Goal: Task Accomplishment & Management: Complete application form

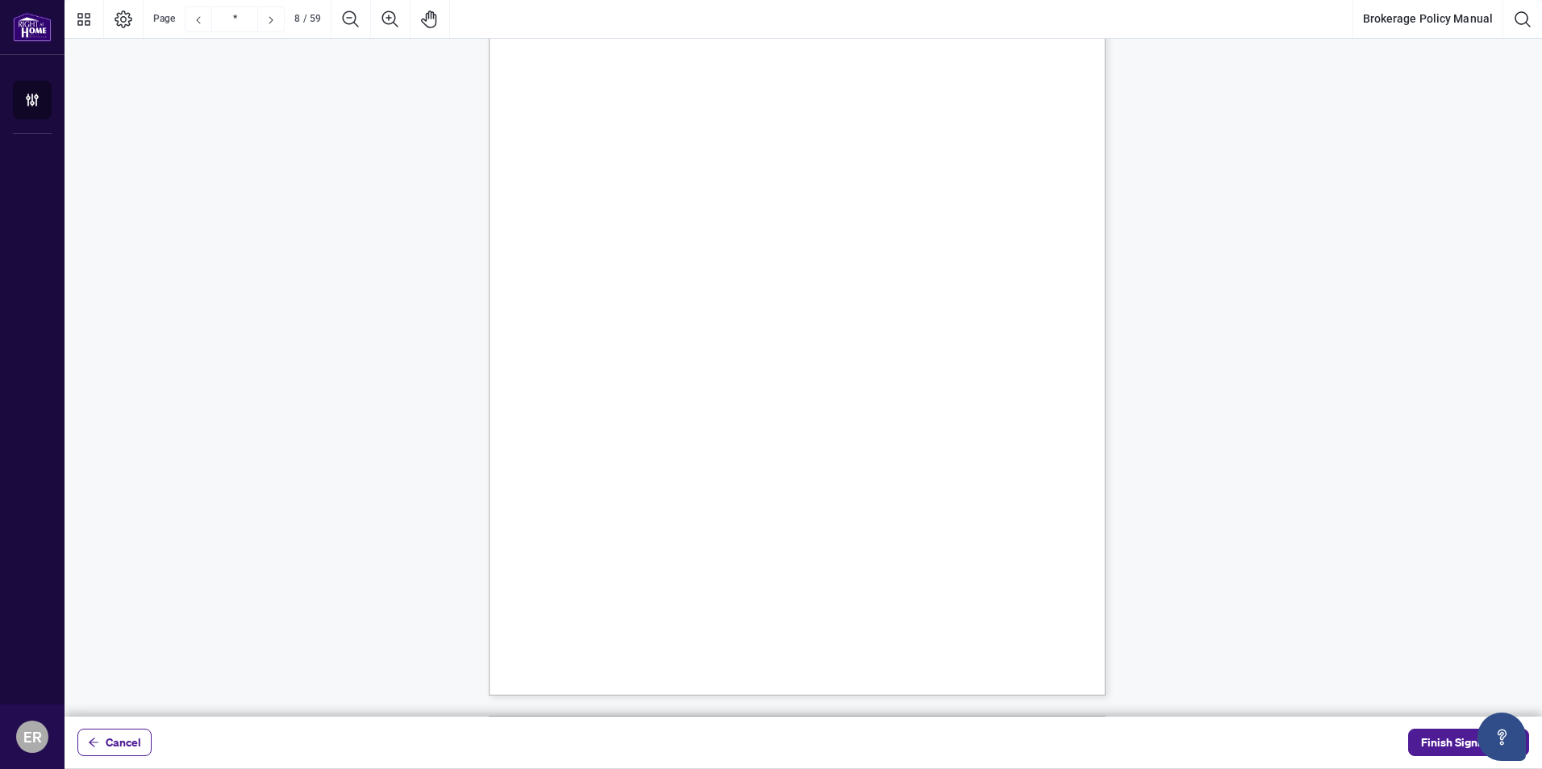
scroll to position [5967, 0]
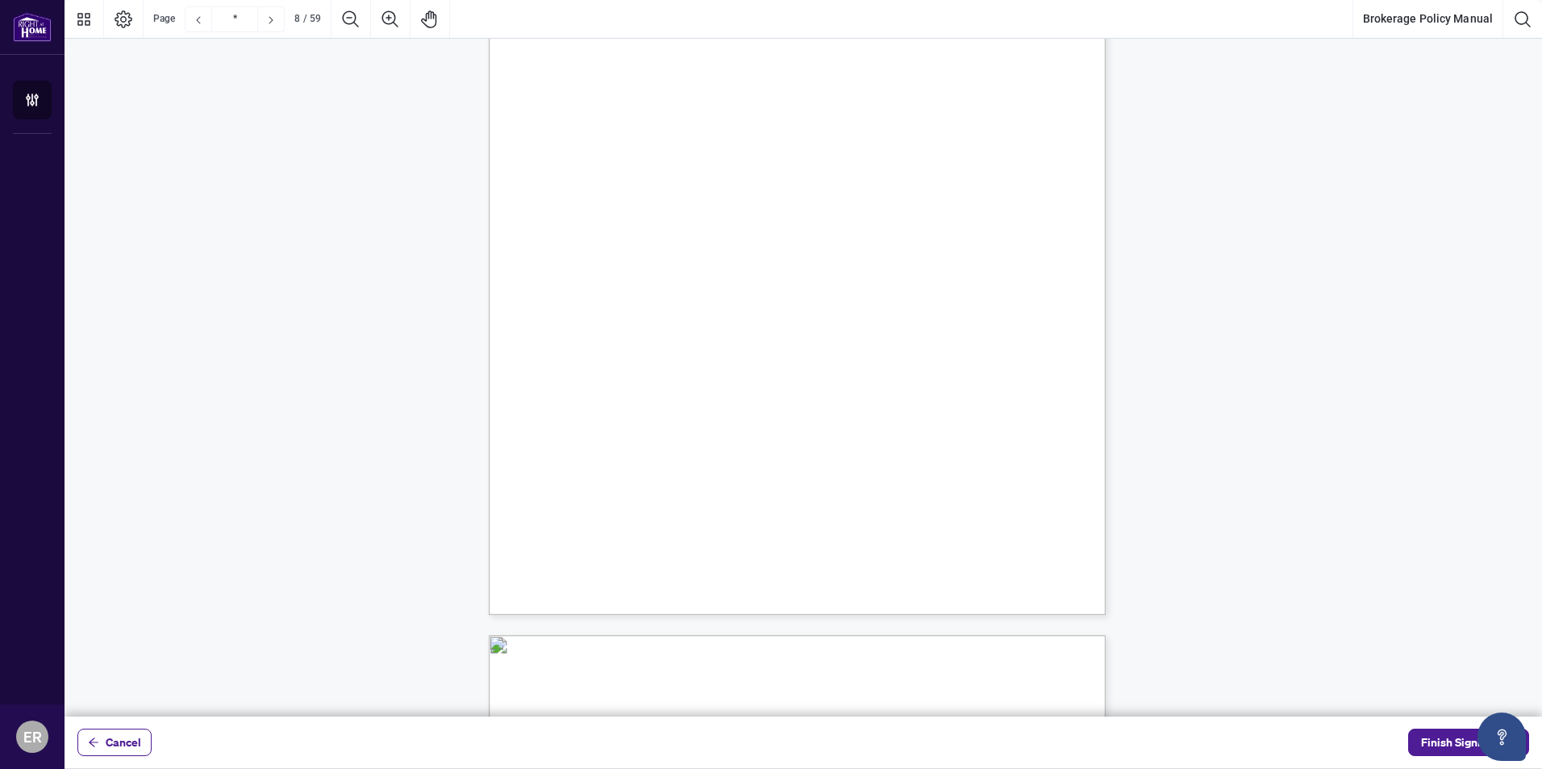
drag, startPoint x: 768, startPoint y: 313, endPoint x: 943, endPoint y: 314, distance: 175.0
click at [943, 314] on span "[GEOGRAPHIC_DATA], [PERSON_NAME] Branch: [EMAIL_ADDRESS][DOMAIN_NAME]" at bounding box center [812, 315] width 438 height 12
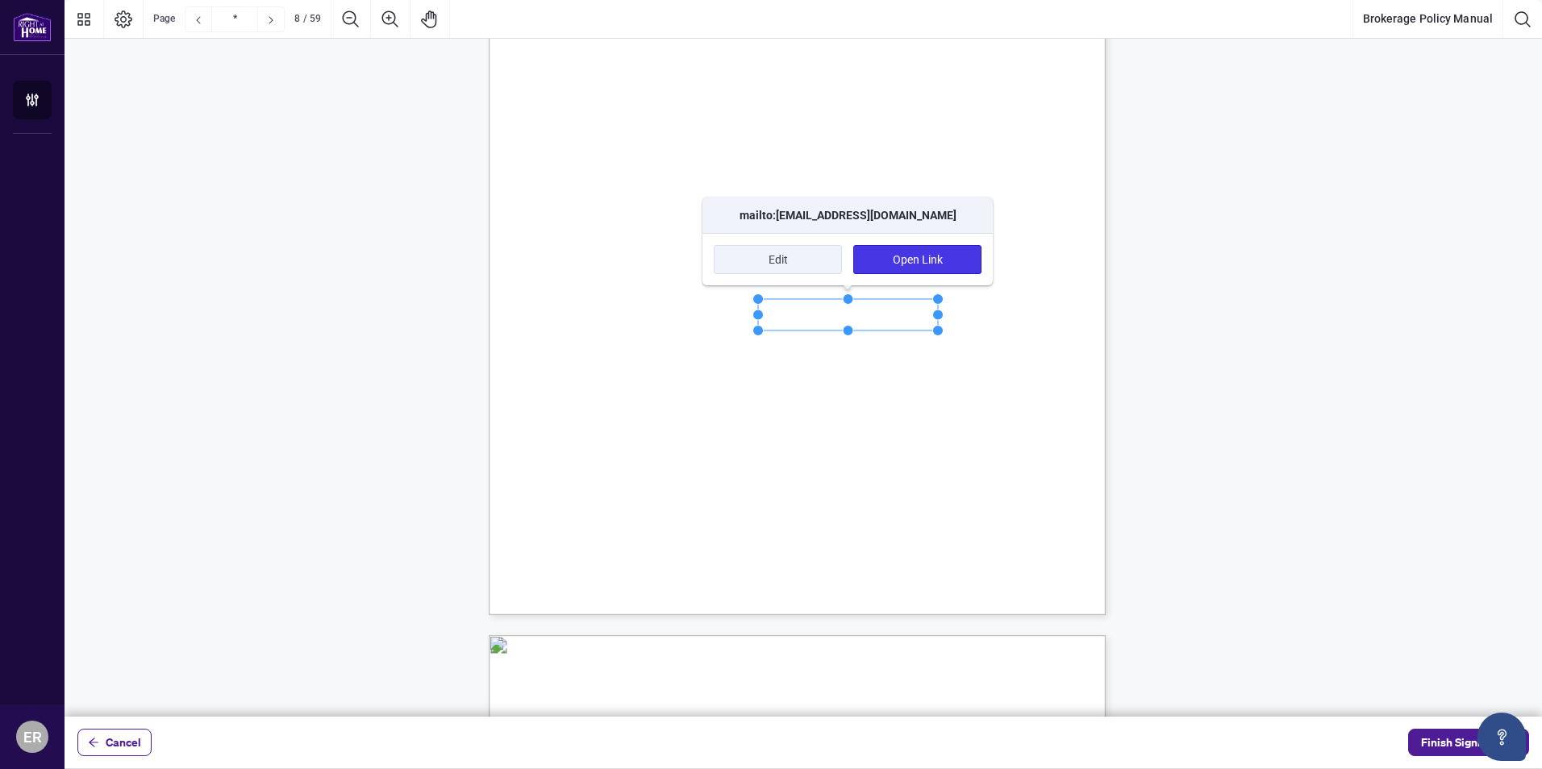
click at [1031, 318] on span "[GEOGRAPHIC_DATA], [PERSON_NAME] Branch: [EMAIL_ADDRESS][DOMAIN_NAME]" at bounding box center [812, 315] width 438 height 12
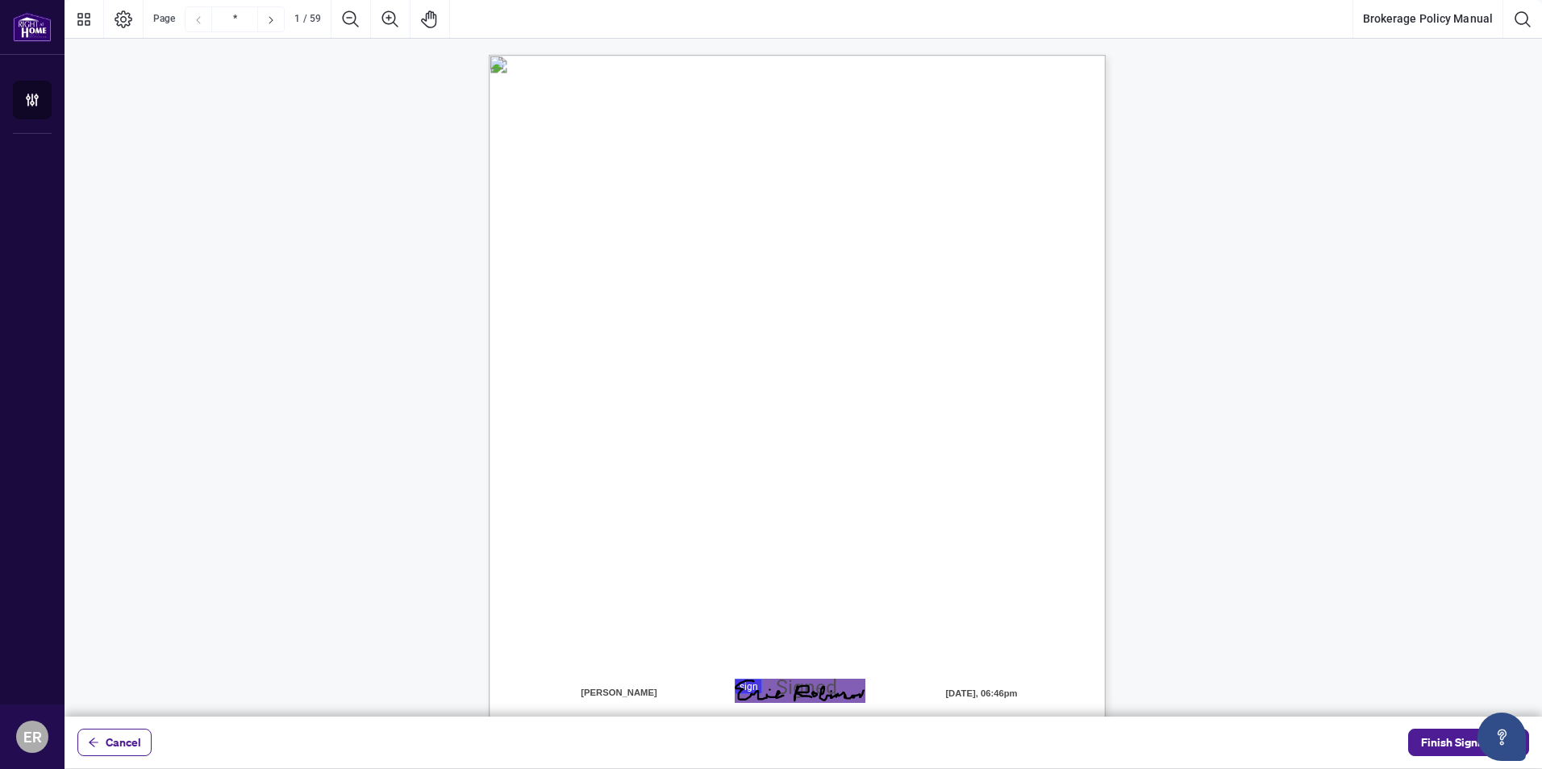
scroll to position [491, 0]
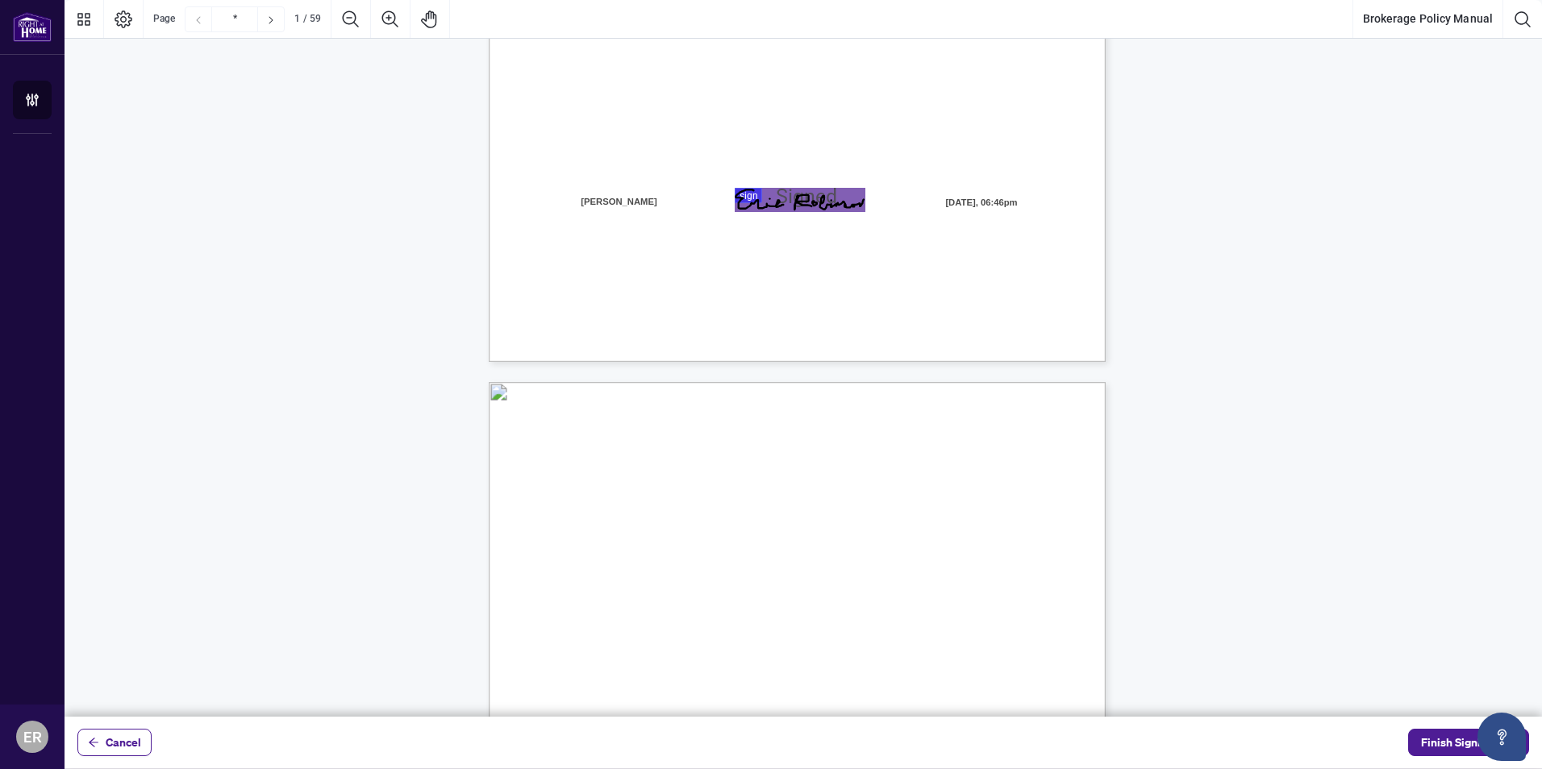
type input "*"
click at [1436, 735] on span "Finish Signing" at bounding box center [1457, 743] width 73 height 26
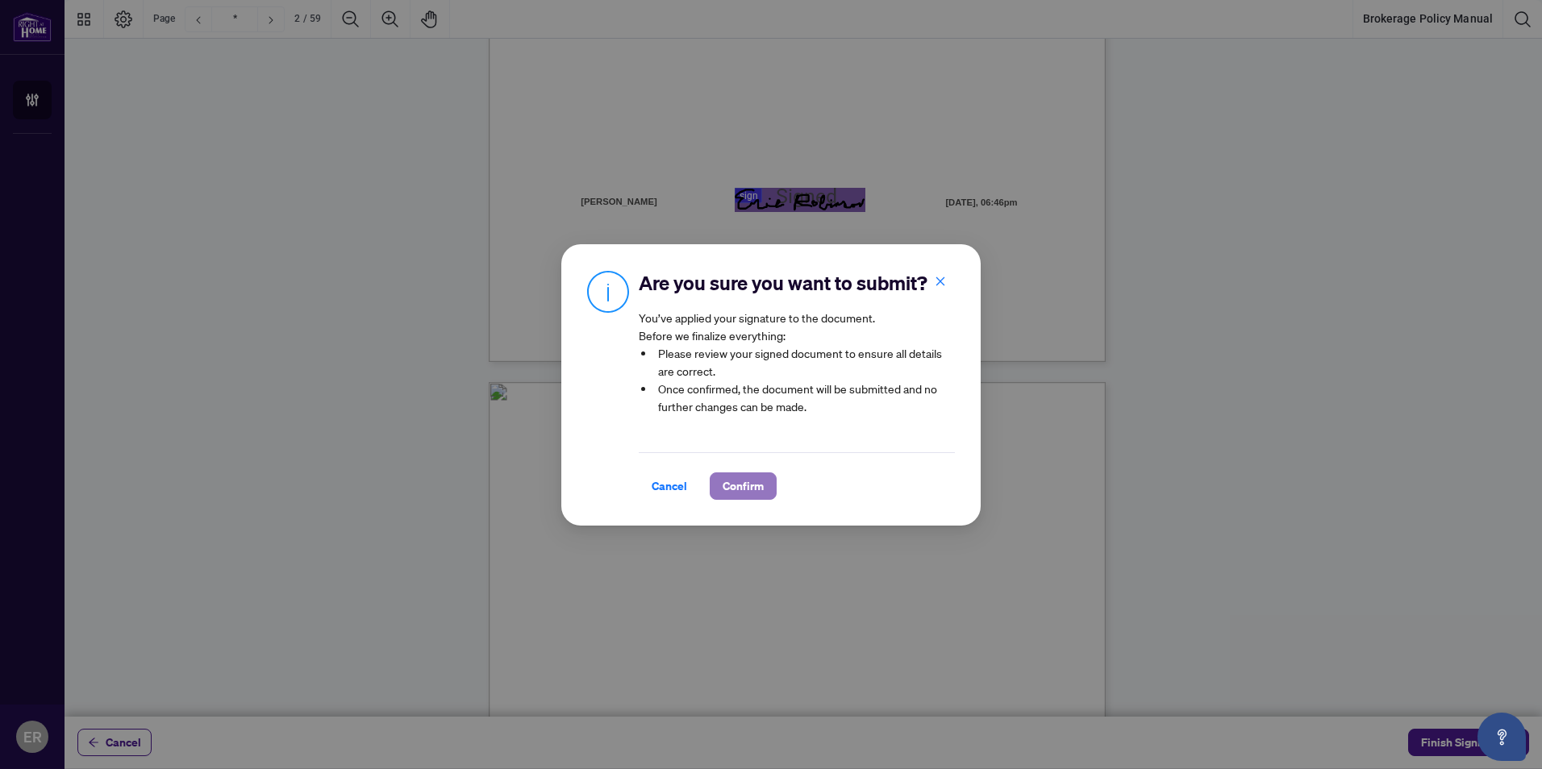
click at [735, 480] on span "Confirm" at bounding box center [743, 486] width 41 height 26
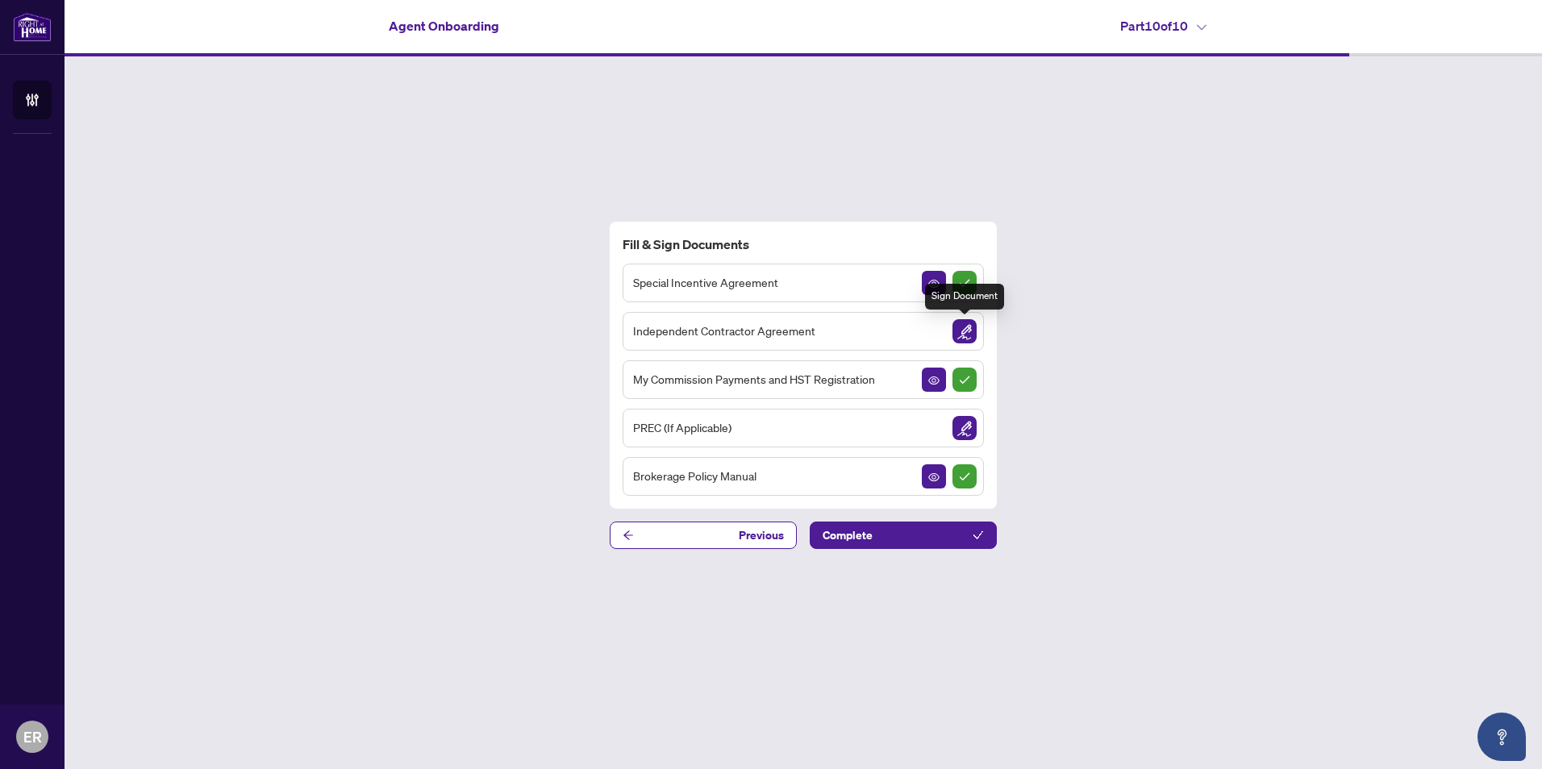
click at [964, 326] on img "Sign Document" at bounding box center [964, 331] width 24 height 24
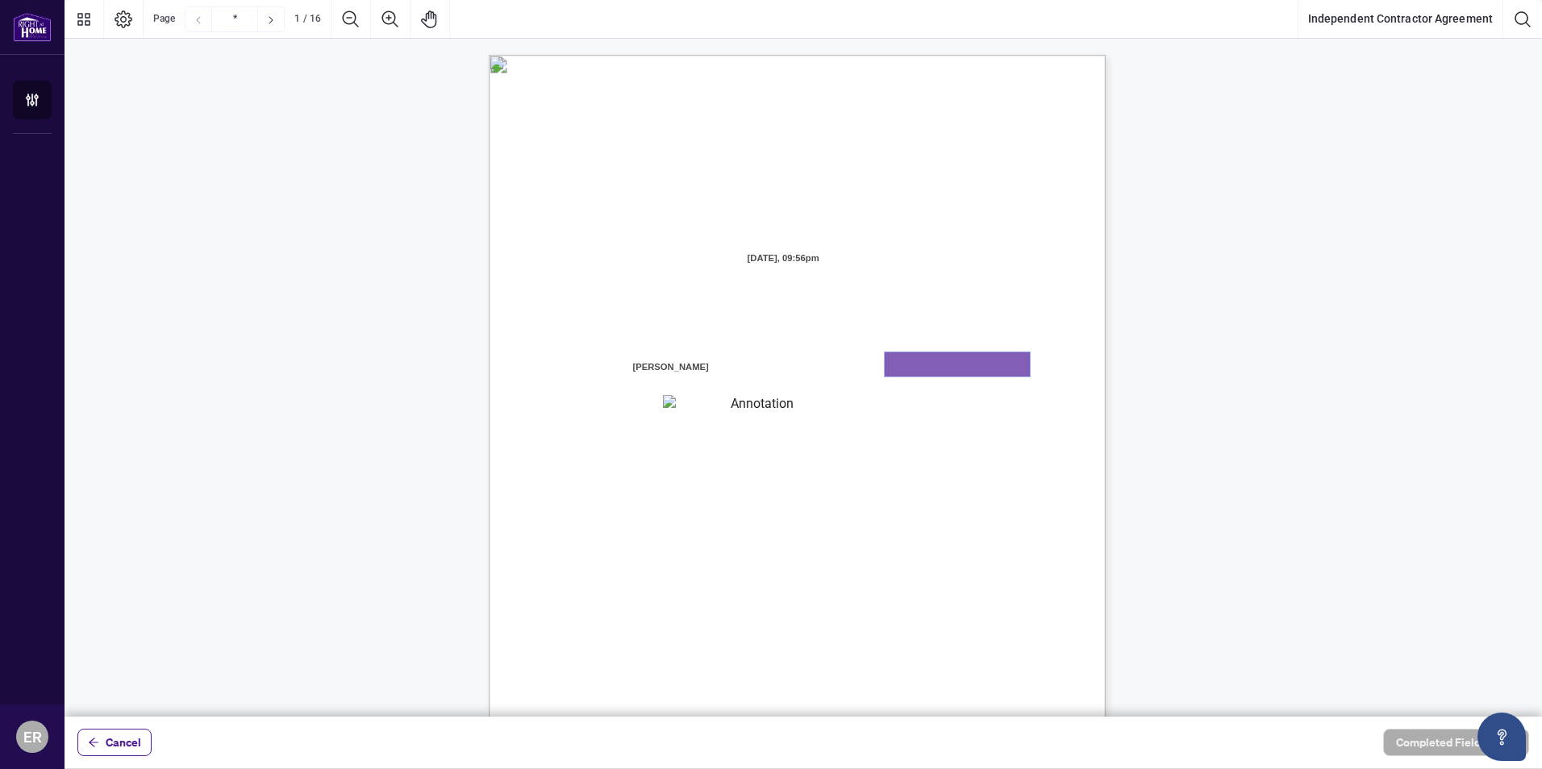
click at [918, 369] on textarea "01K2N7ZVXADQDZS13CP82GTG0Z" at bounding box center [957, 364] width 145 height 24
type textarea "*******"
click at [714, 412] on textarea "01K2N800VRNZWEDT7GS4268ZBH" at bounding box center [755, 405] width 185 height 21
type textarea "**********"
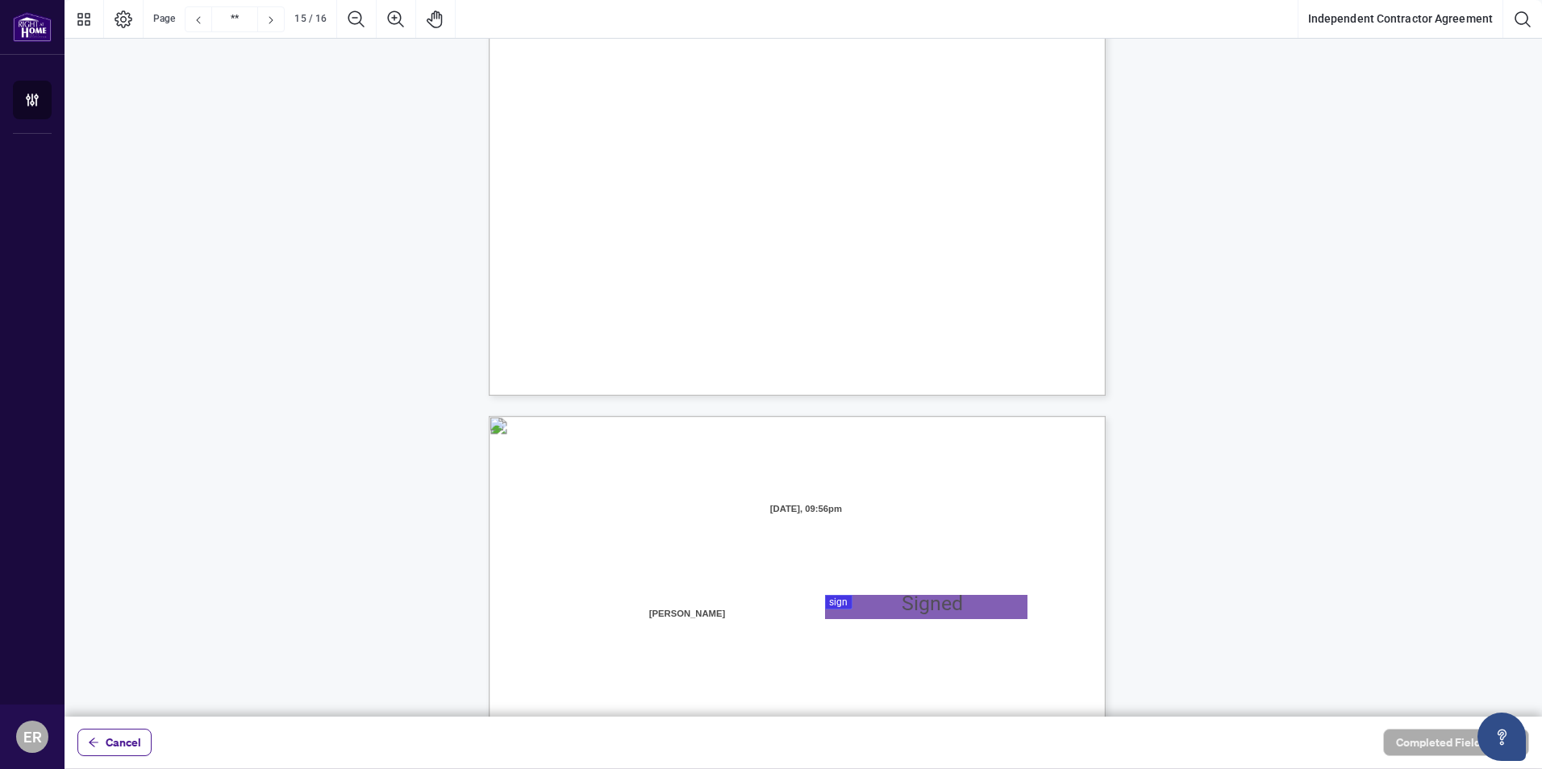
type input "**"
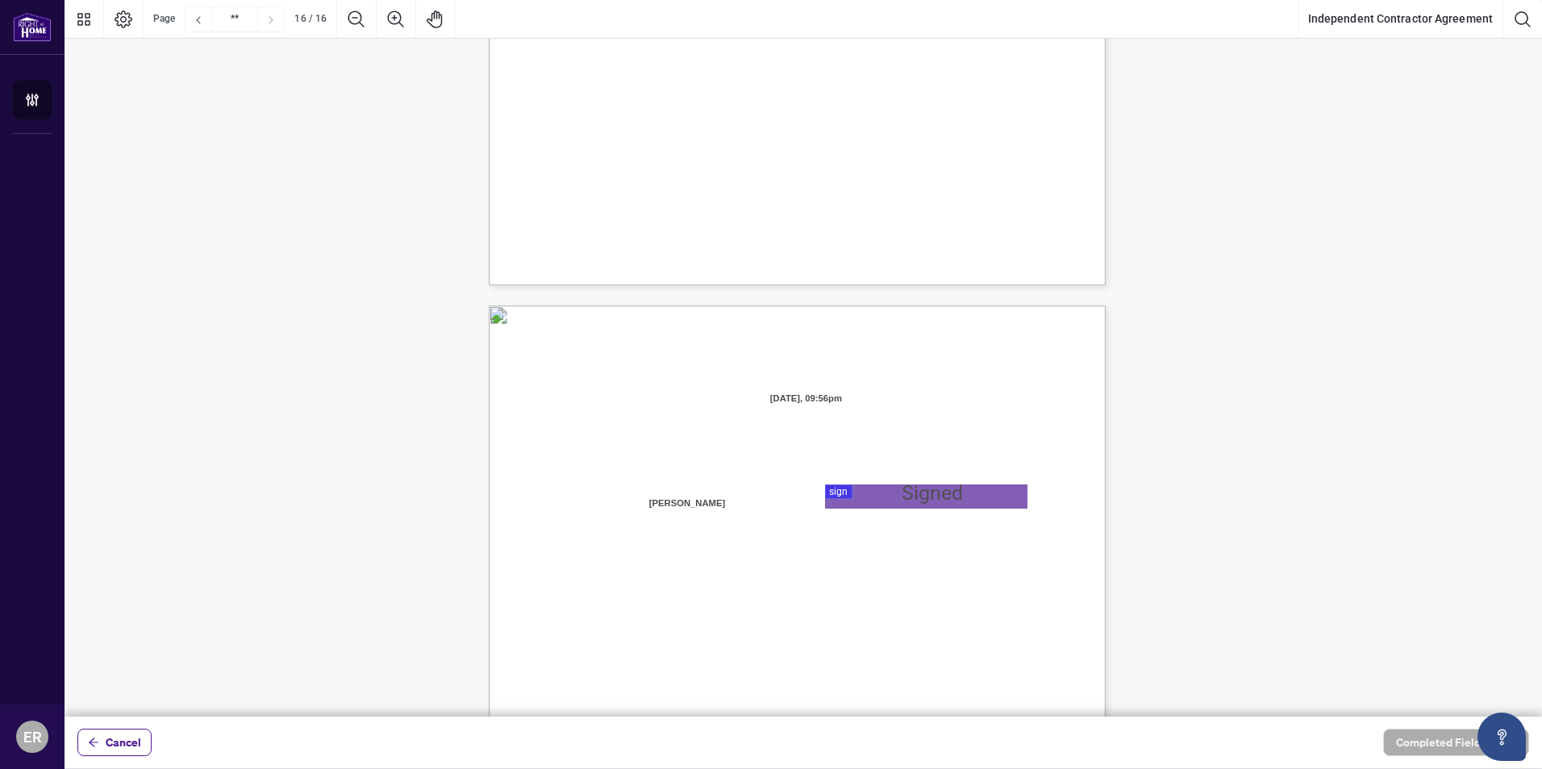
scroll to position [12107, 0]
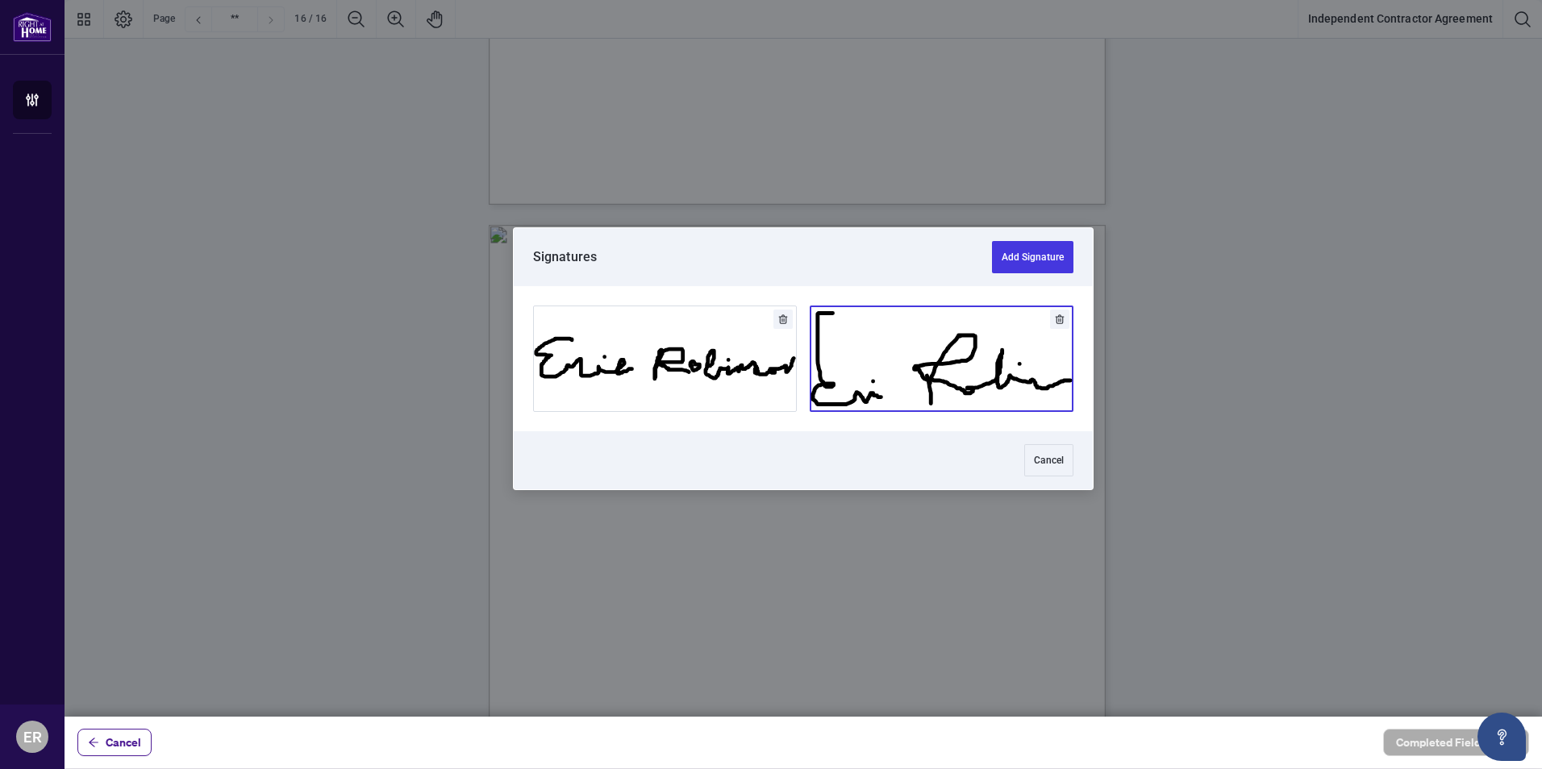
click at [835, 406] on div at bounding box center [803, 358] width 1477 height 717
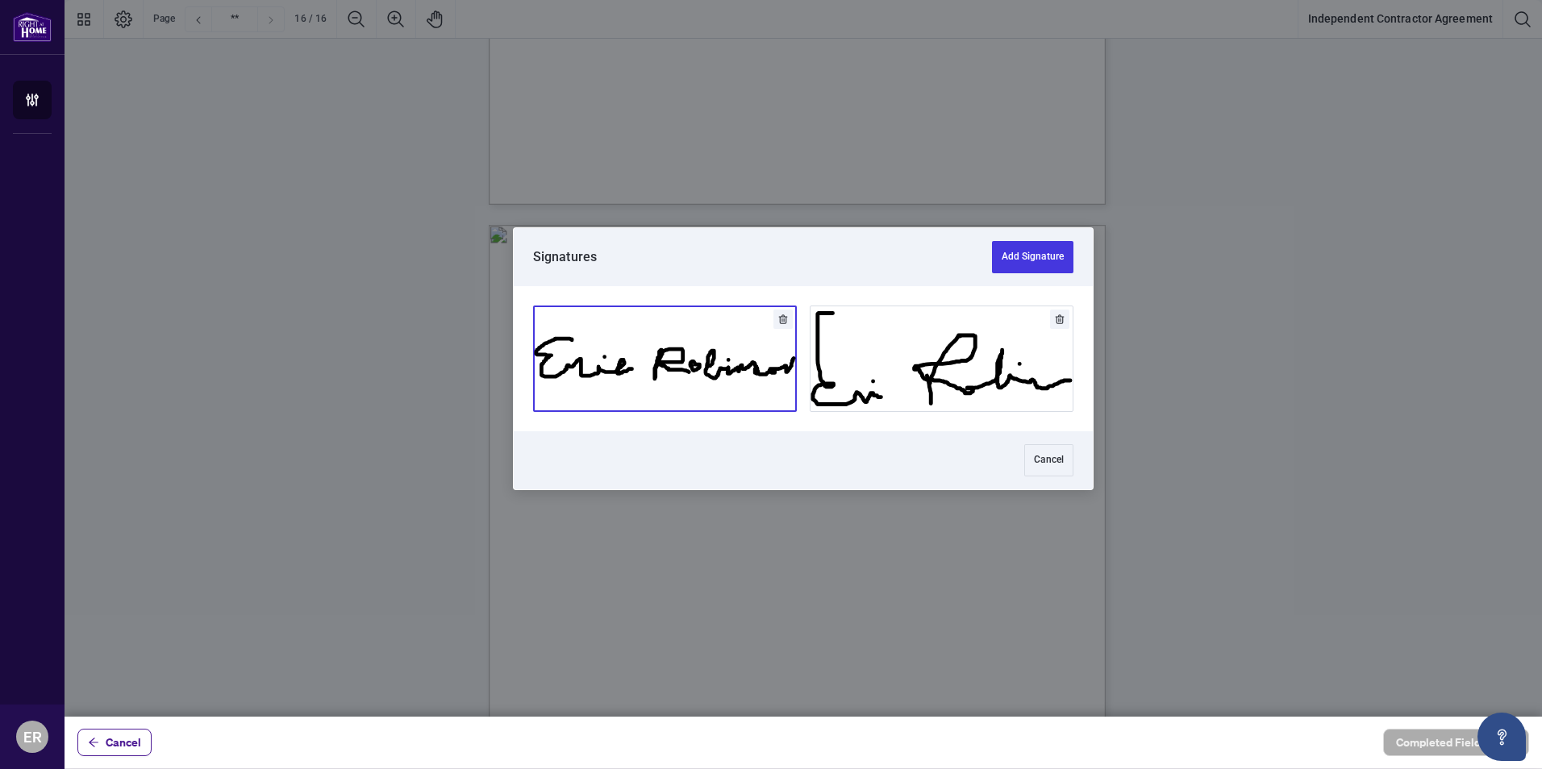
click at [640, 313] on button "Add Signature" at bounding box center [665, 358] width 262 height 105
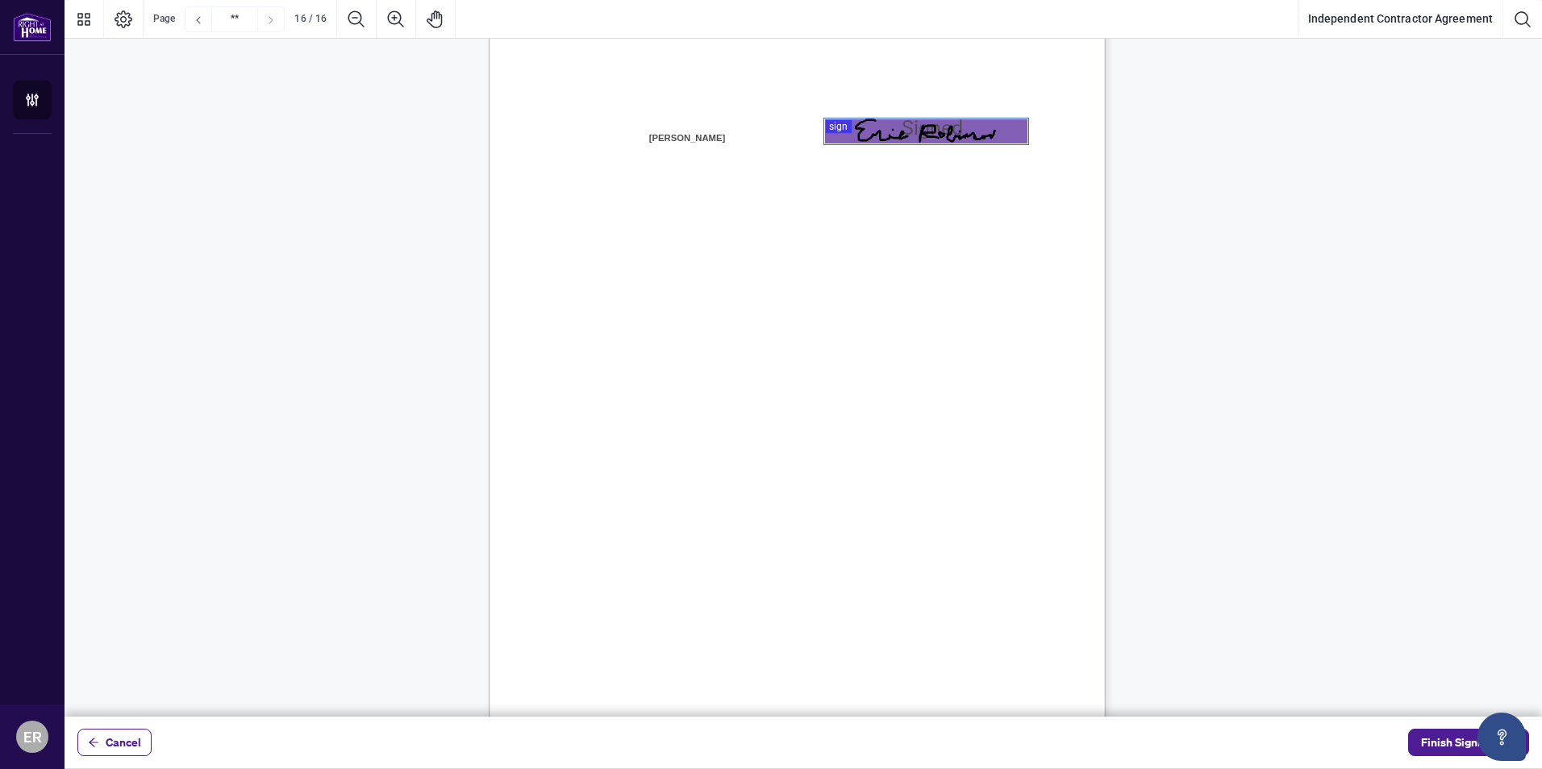
scroll to position [12429, 0]
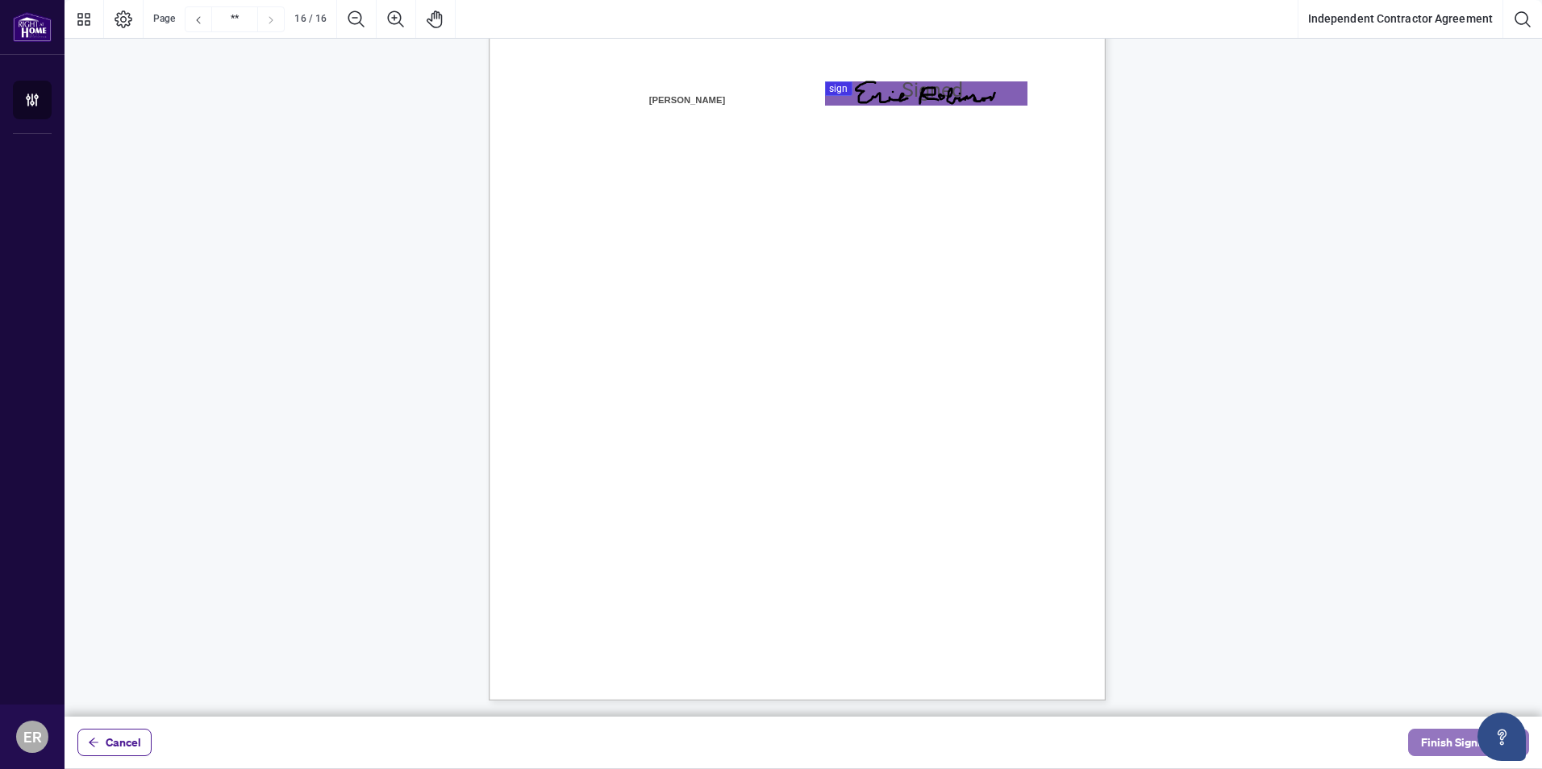
click at [1443, 739] on span "Finish Signing" at bounding box center [1457, 743] width 73 height 26
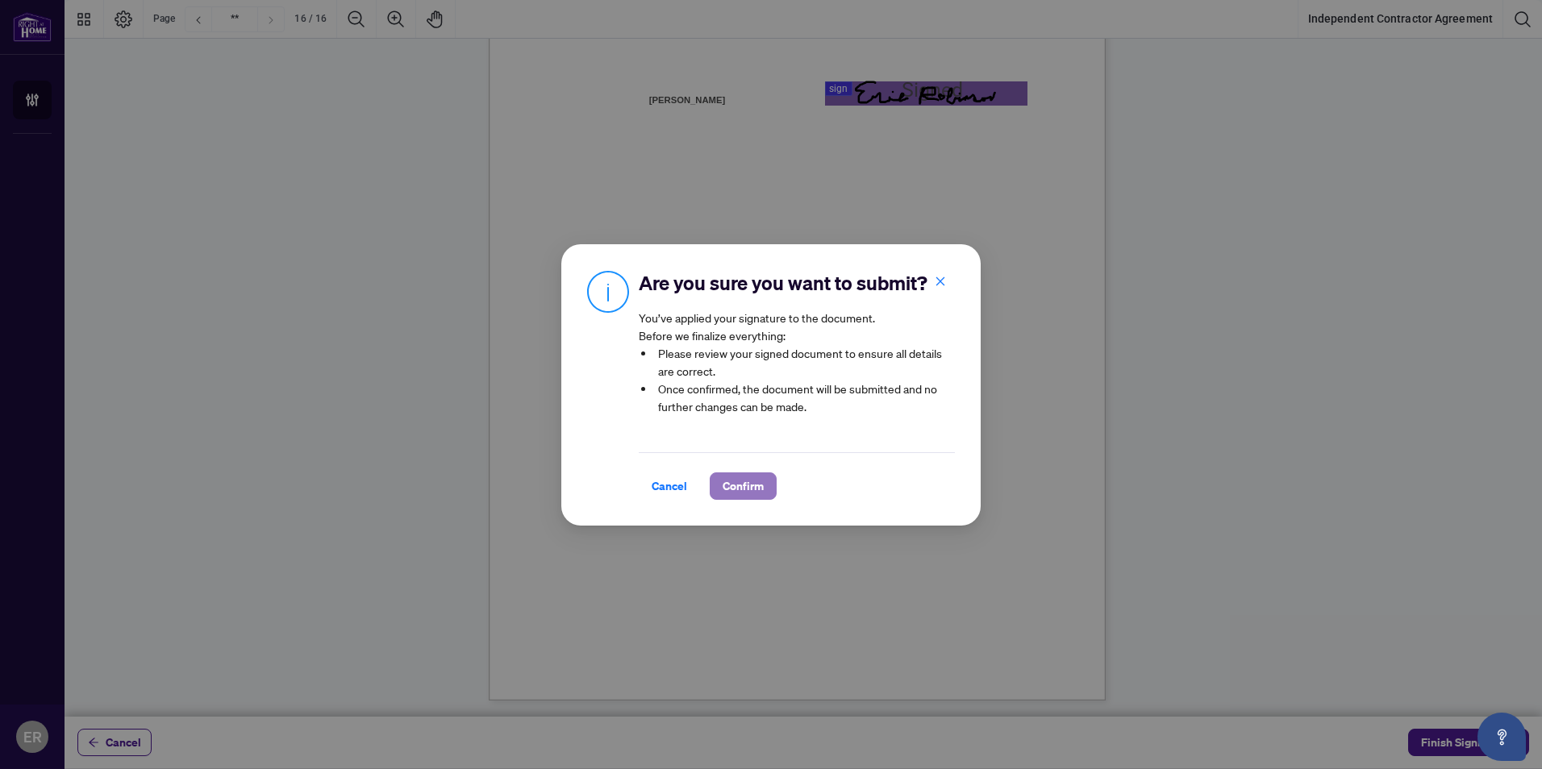
click at [746, 489] on span "Confirm" at bounding box center [743, 486] width 41 height 26
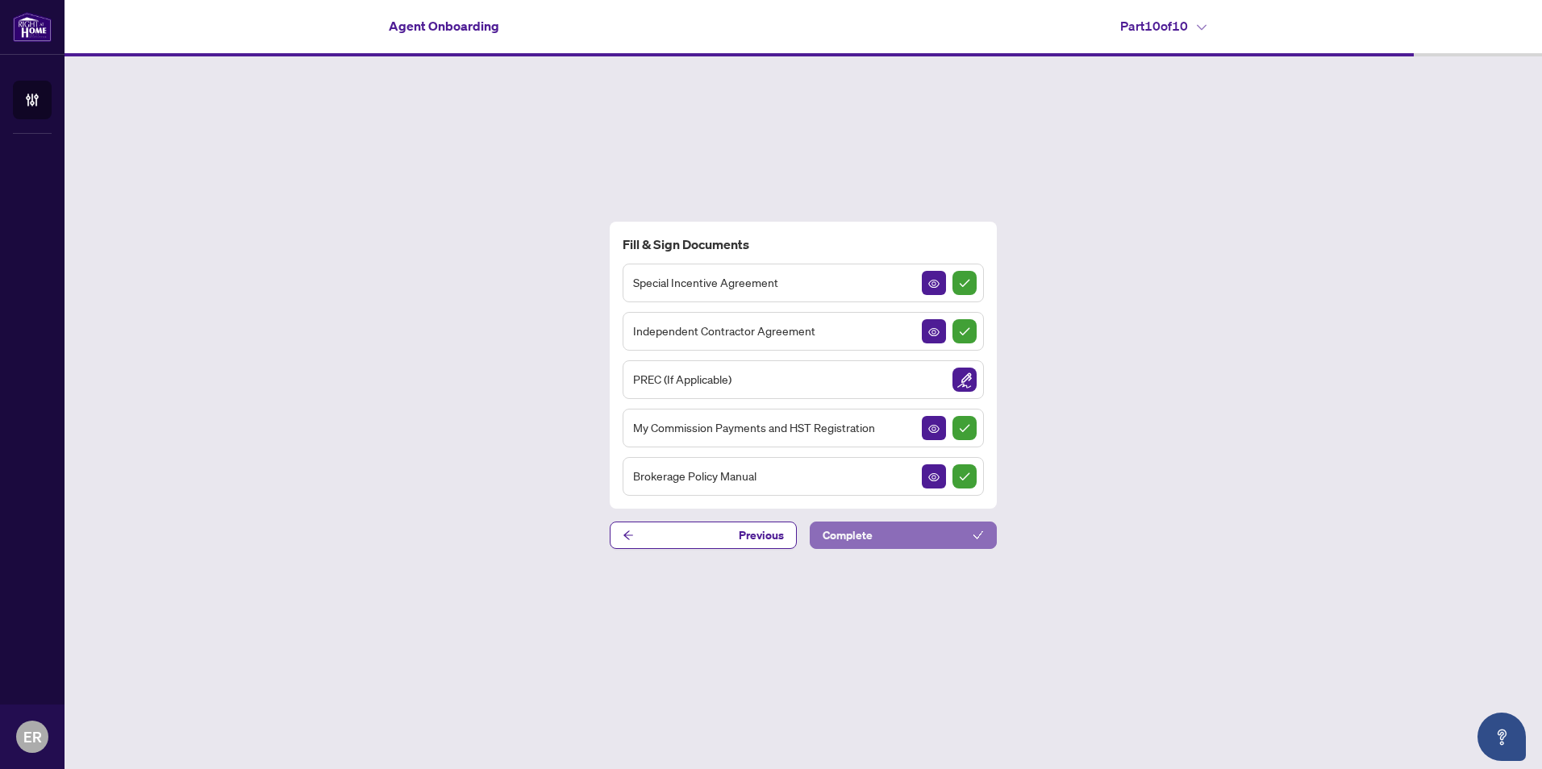
click at [883, 528] on button "Complete" at bounding box center [903, 535] width 187 height 27
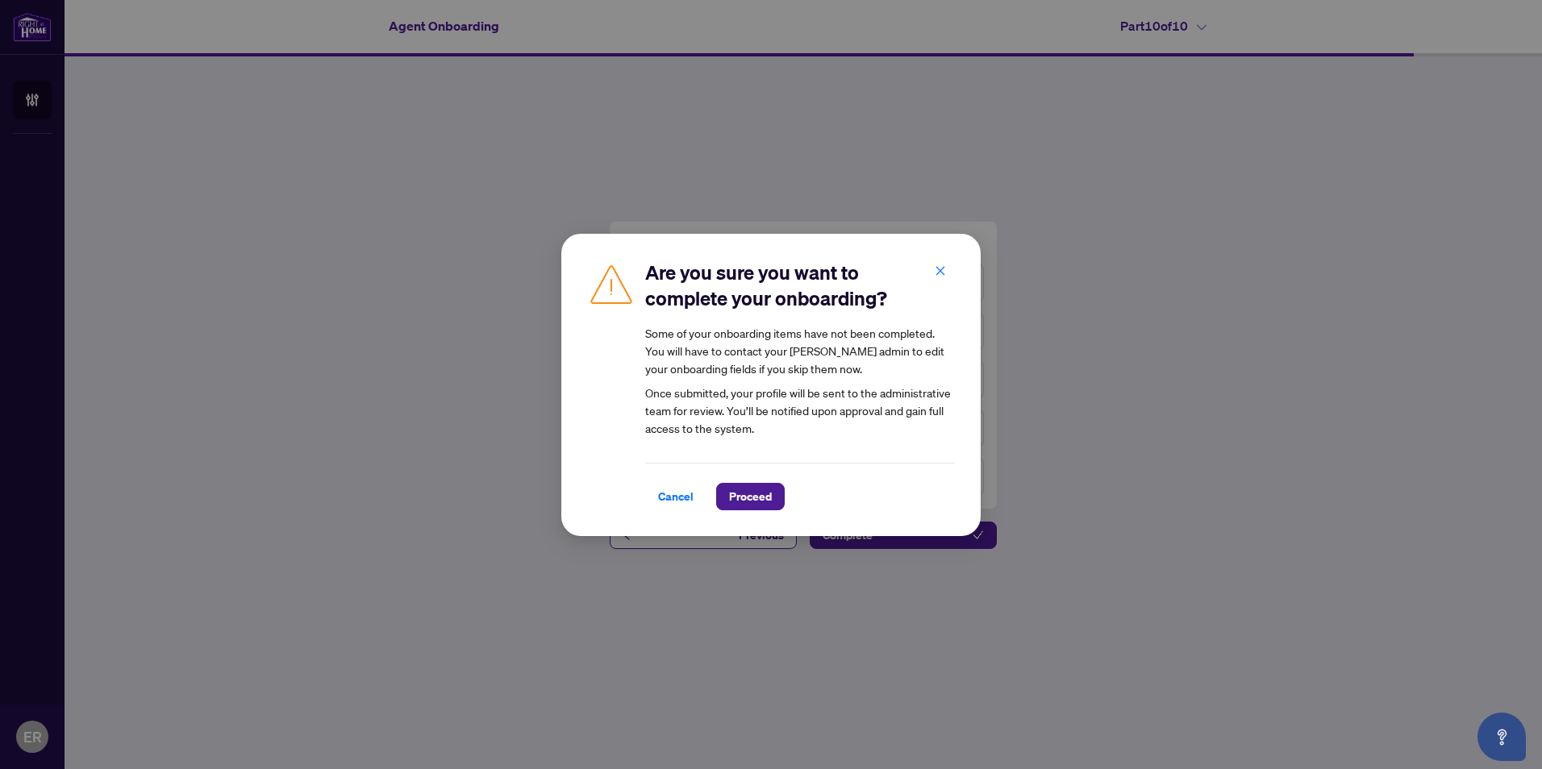
click at [747, 479] on div "Cancel Proceed" at bounding box center [800, 487] width 310 height 48
click at [750, 486] on span "Proceed" at bounding box center [750, 497] width 43 height 26
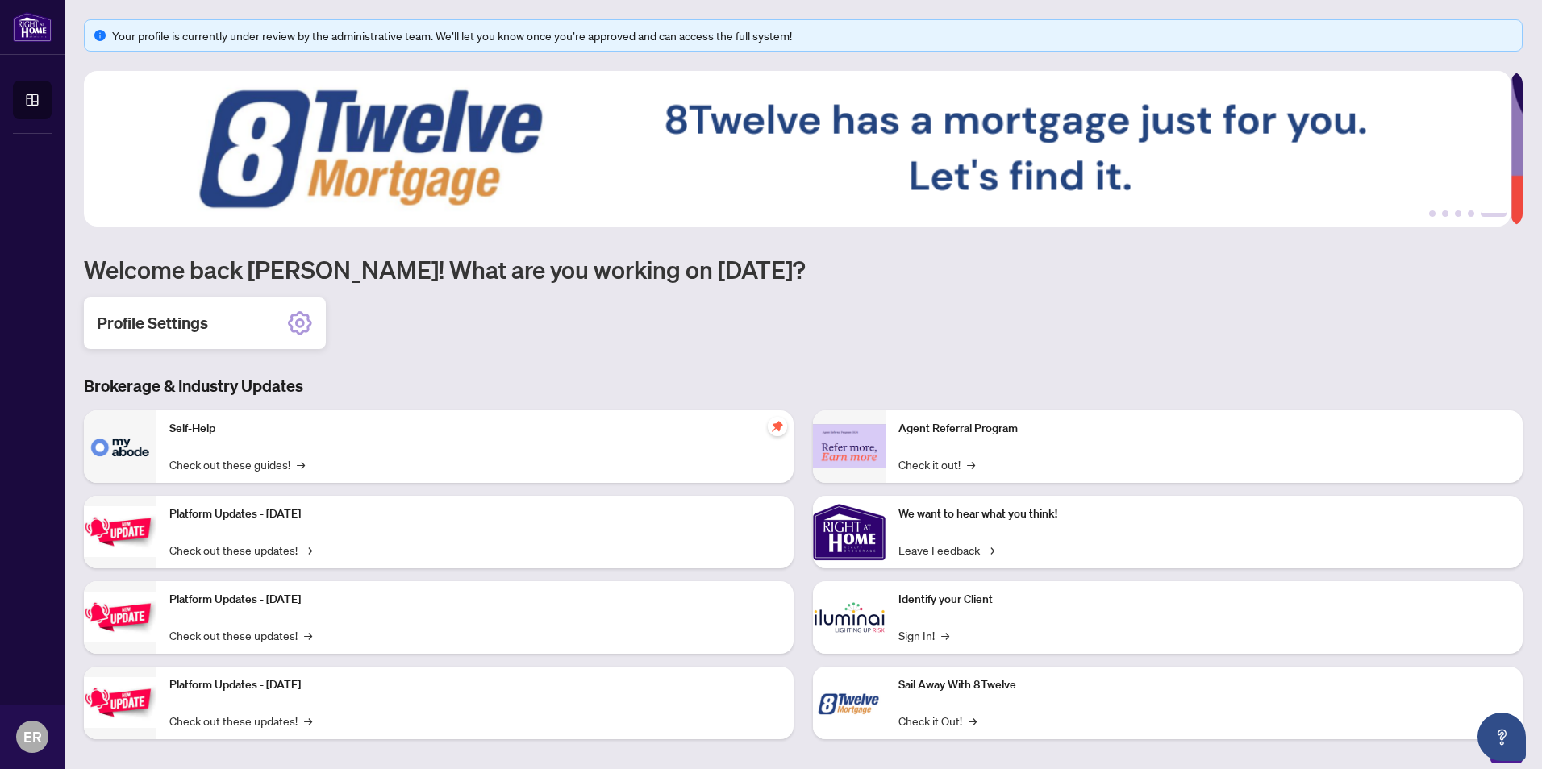
click at [295, 317] on icon at bounding box center [300, 323] width 26 height 26
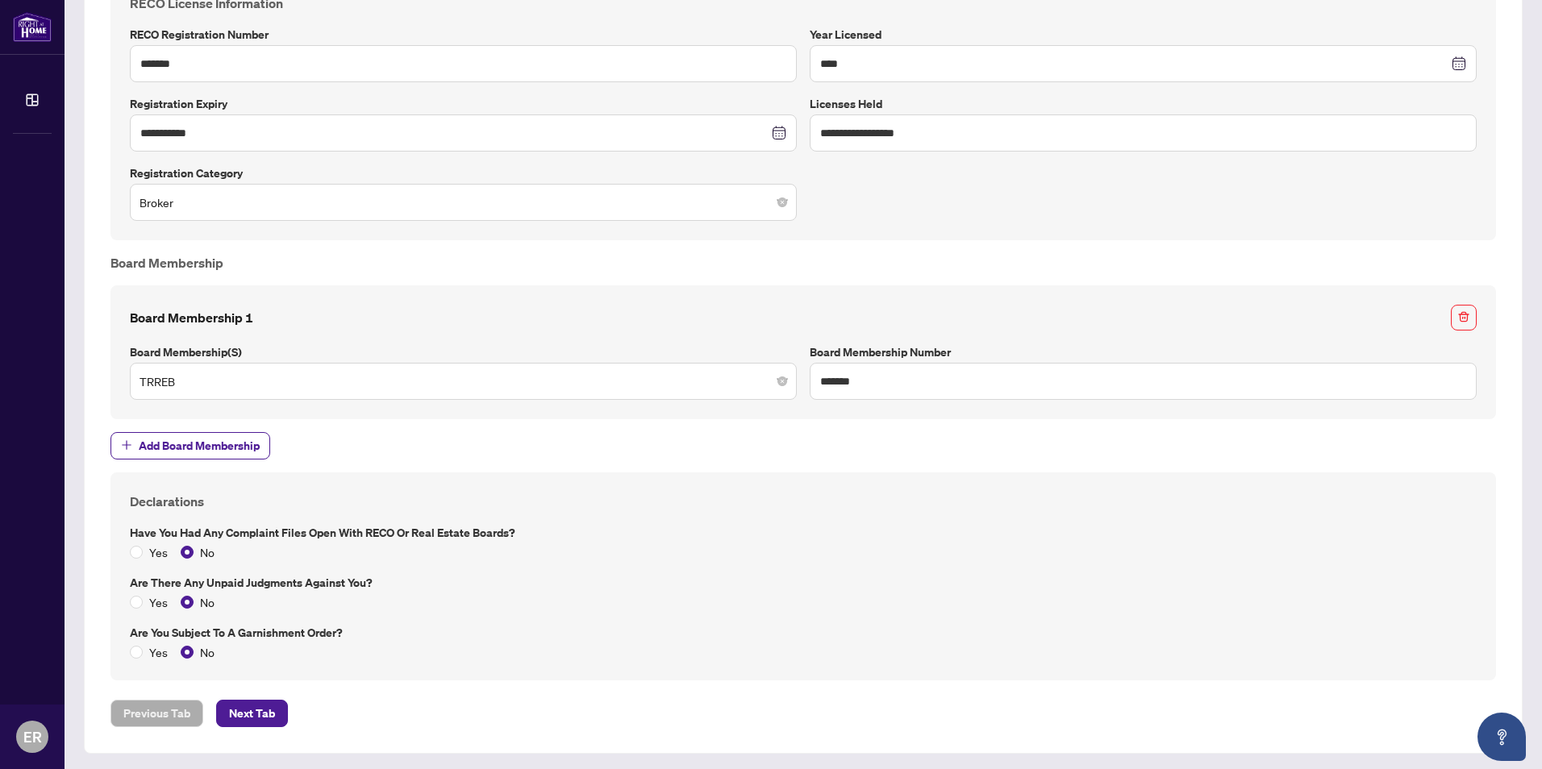
scroll to position [984, 0]
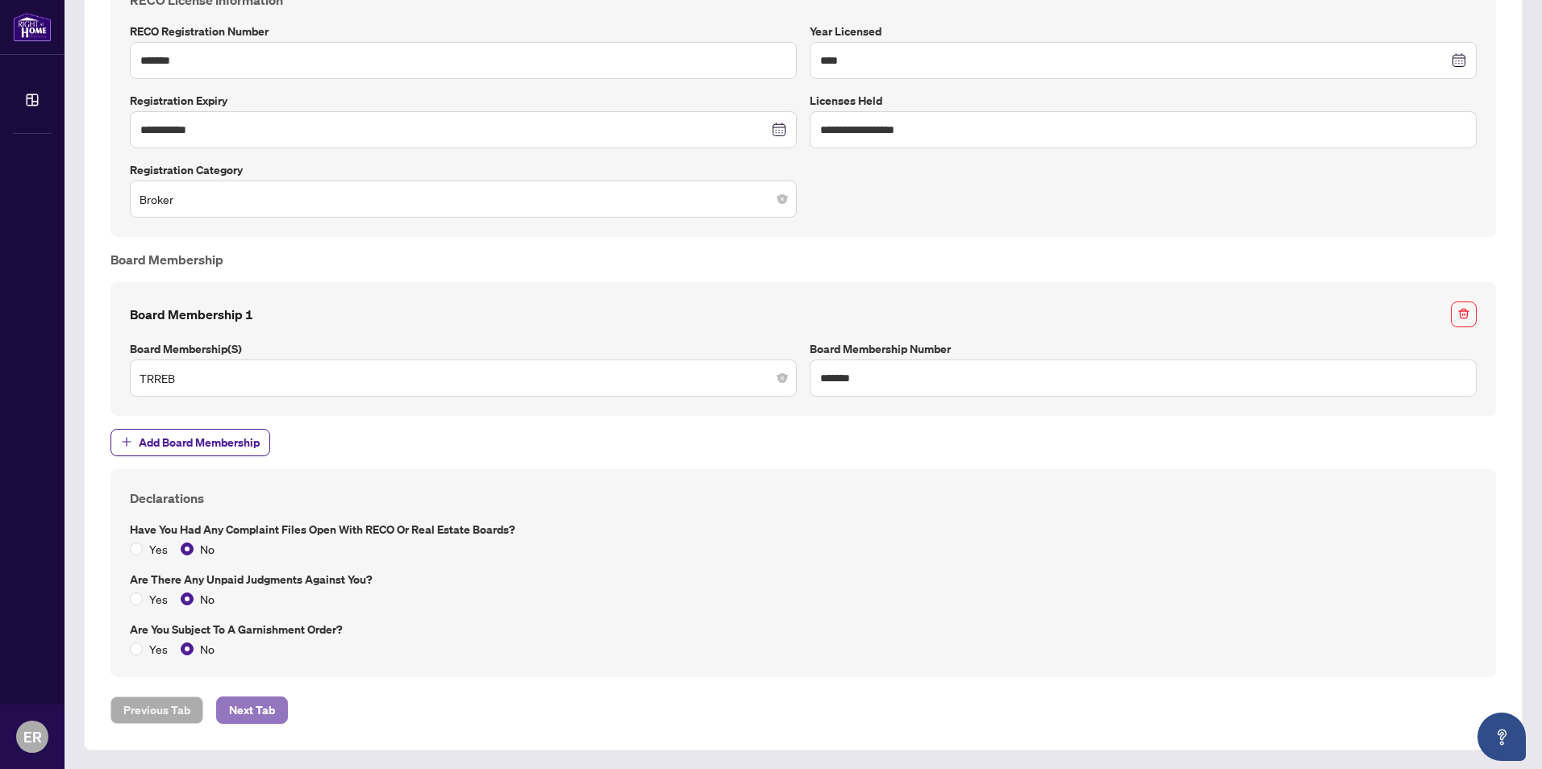
click at [269, 702] on span "Next Tab" at bounding box center [252, 711] width 46 height 26
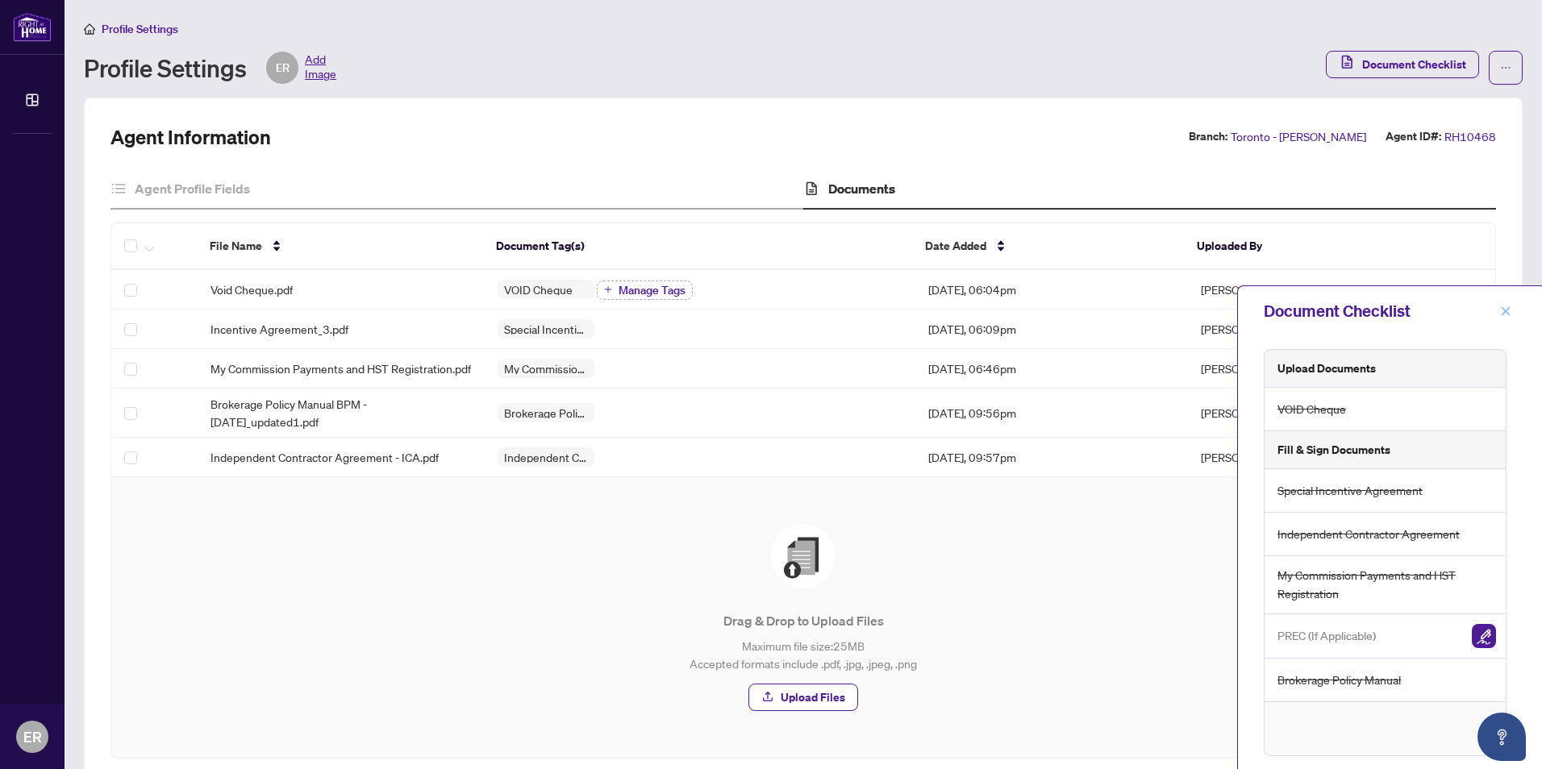
click at [1505, 309] on icon "close" at bounding box center [1505, 311] width 11 height 11
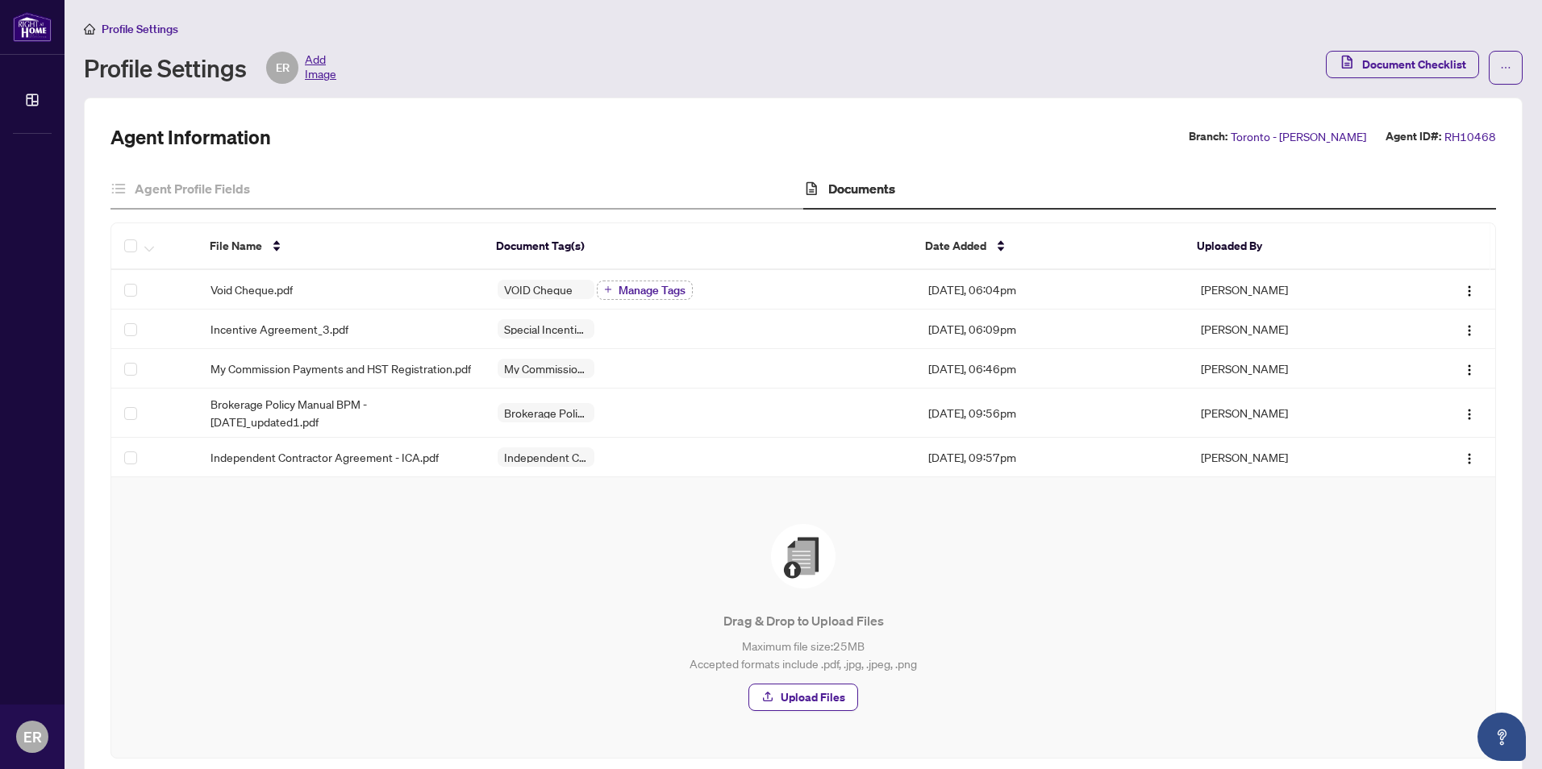
drag, startPoint x: 1481, startPoint y: 0, endPoint x: 1149, endPoint y: 35, distance: 334.0
click at [1149, 35] on div "Profile Settings" at bounding box center [803, 28] width 1439 height 19
click at [1137, 56] on div "Profile Settings ER Add Image" at bounding box center [700, 68] width 1232 height 32
click at [1500, 68] on icon "ellipsis" at bounding box center [1505, 67] width 11 height 11
click at [1080, 61] on div "Profile Settings ER Add Image" at bounding box center [700, 68] width 1232 height 32
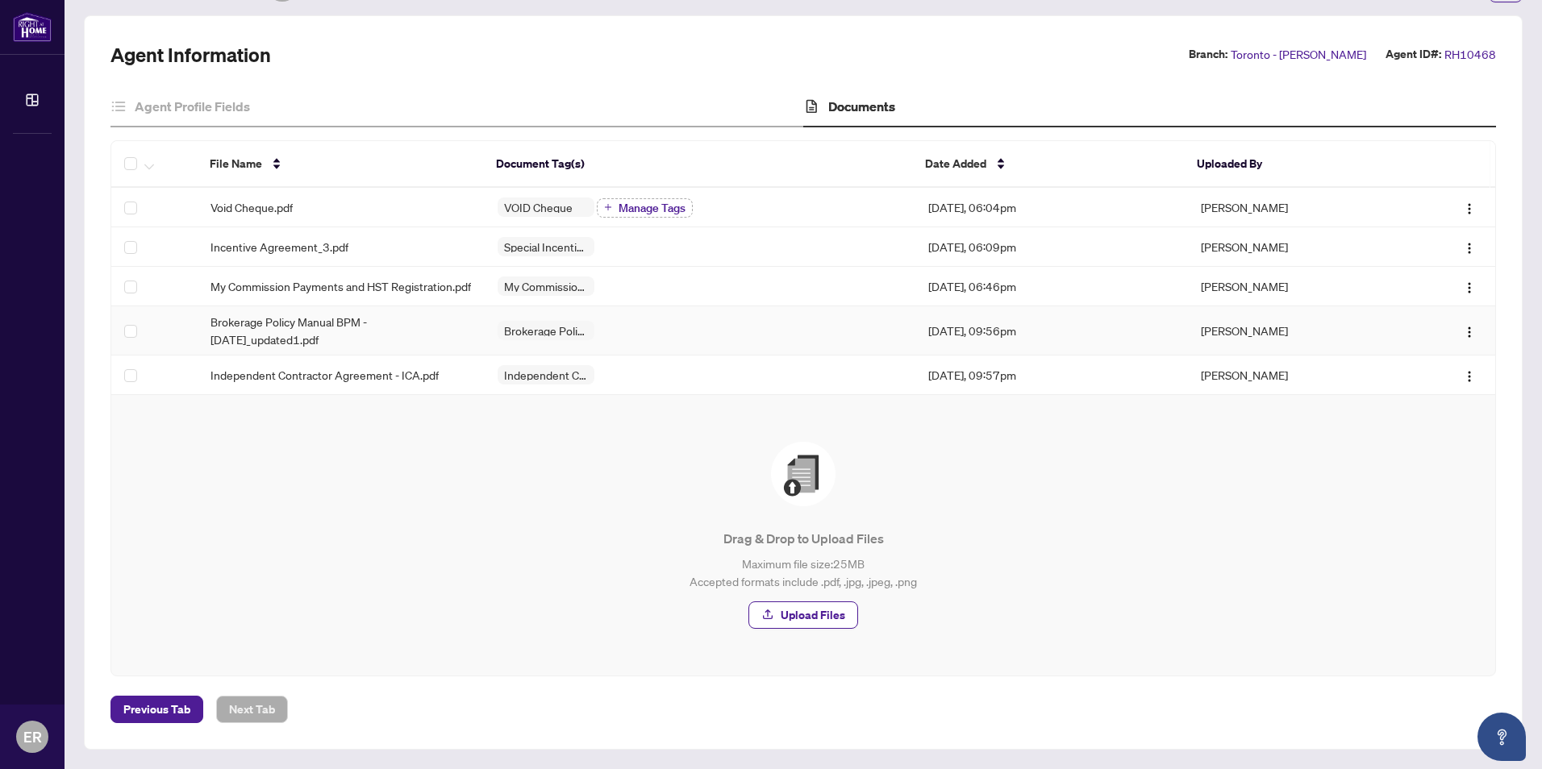
scroll to position [91, 0]
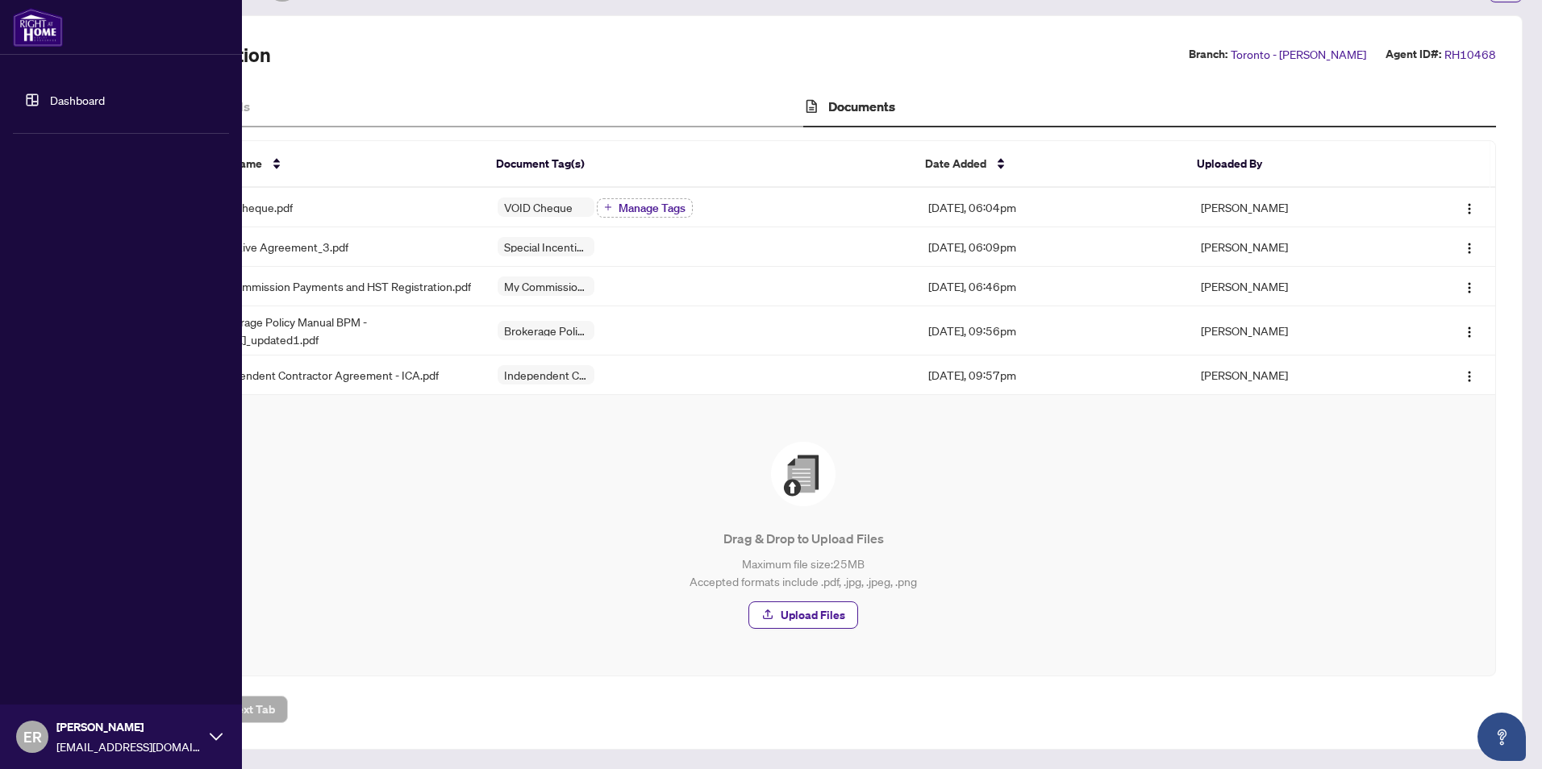
click at [36, 730] on span "ER" at bounding box center [32, 737] width 19 height 23
click at [63, 636] on span "Logout" at bounding box center [65, 641] width 36 height 26
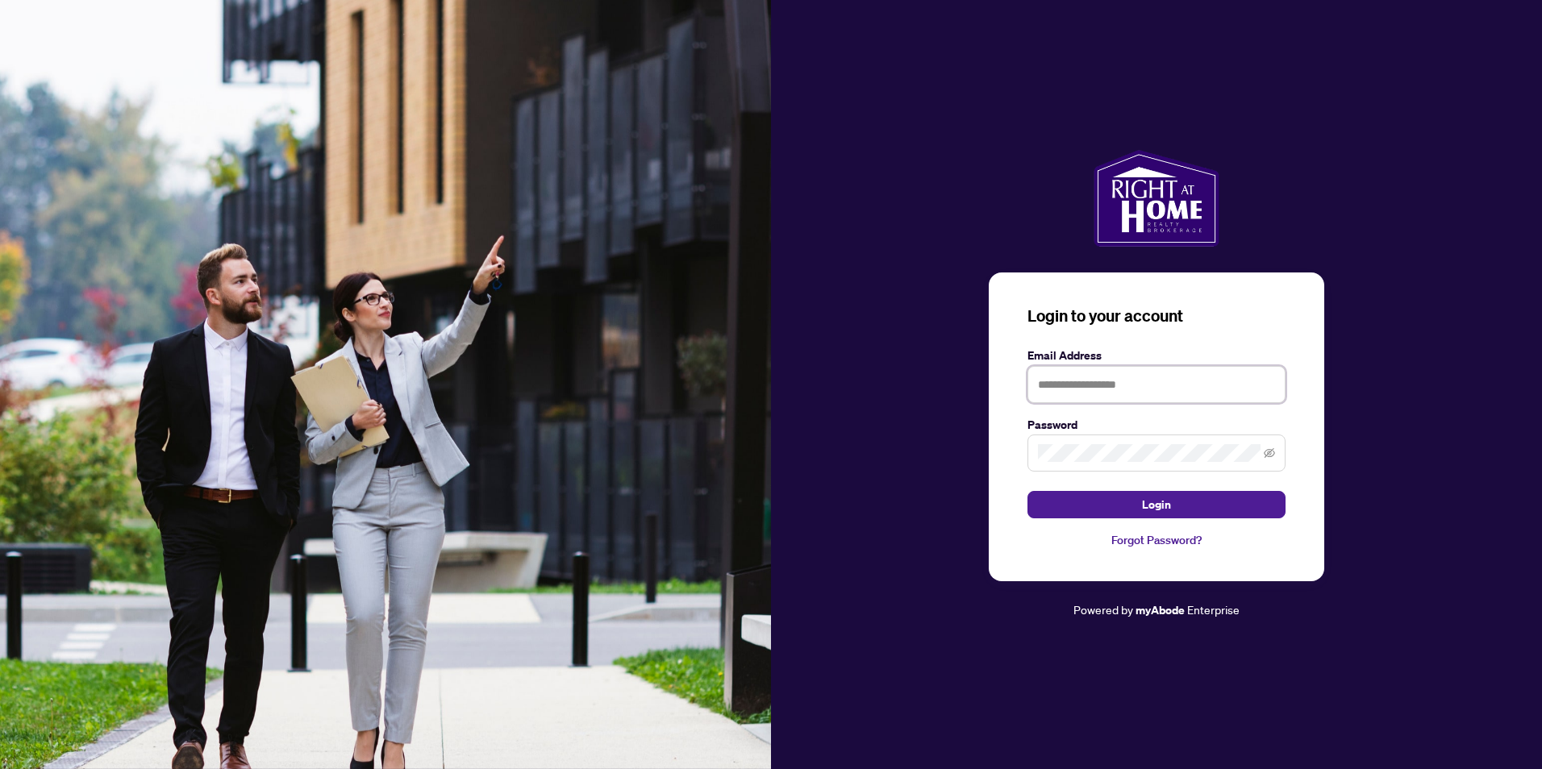
type input "**********"
